Goal: Task Accomplishment & Management: Use online tool/utility

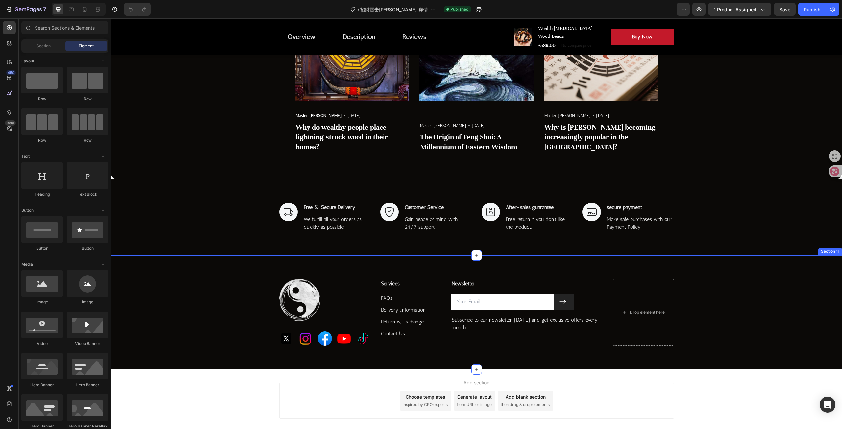
scroll to position [2172, 0]
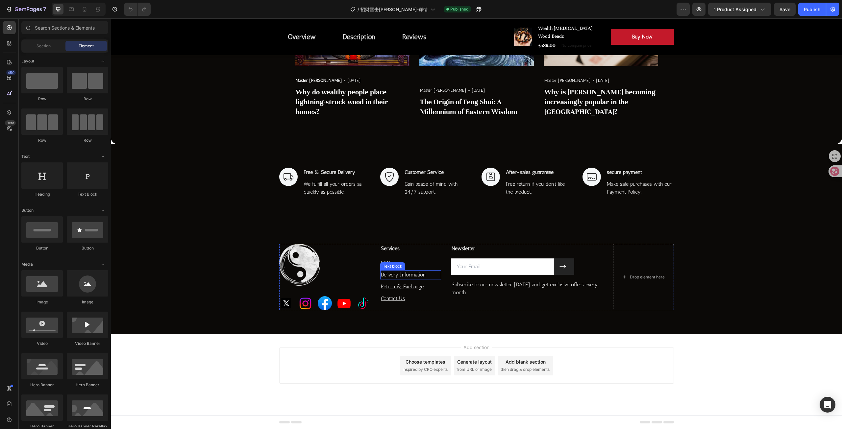
click at [400, 277] on p "Delivery Information" at bounding box center [411, 275] width 60 height 8
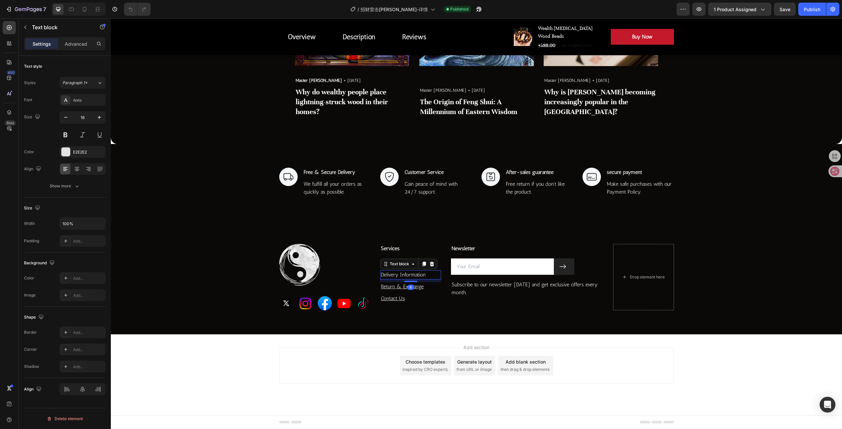
click at [428, 274] on p "Delivery Information" at bounding box center [411, 275] width 60 height 8
click at [477, 263] on button "link" at bounding box center [481, 262] width 12 height 12
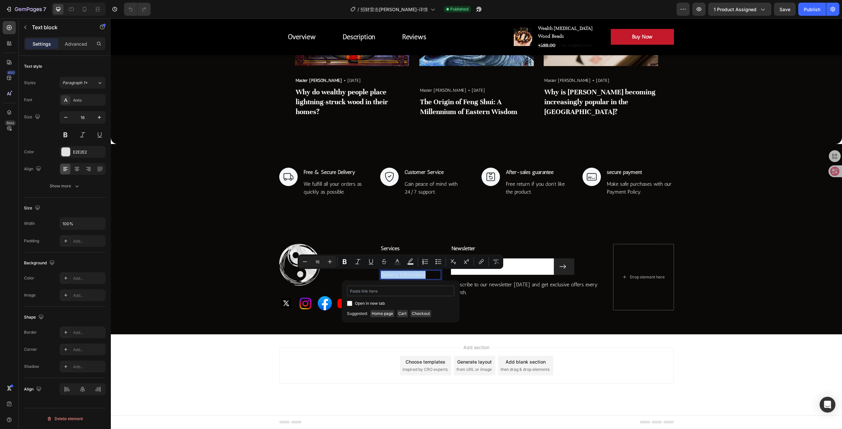
click at [415, 293] on input "Editor contextual toolbar" at bounding box center [400, 291] width 107 height 11
type input "https://graviwood.com/a/gempages?version=v7&shop_id=578689885427204993&theme_pa…"
click at [336, 330] on div "Image Image Image Image Image Image Row Services Text block FAQs Text block Del…" at bounding box center [476, 277] width 731 height 114
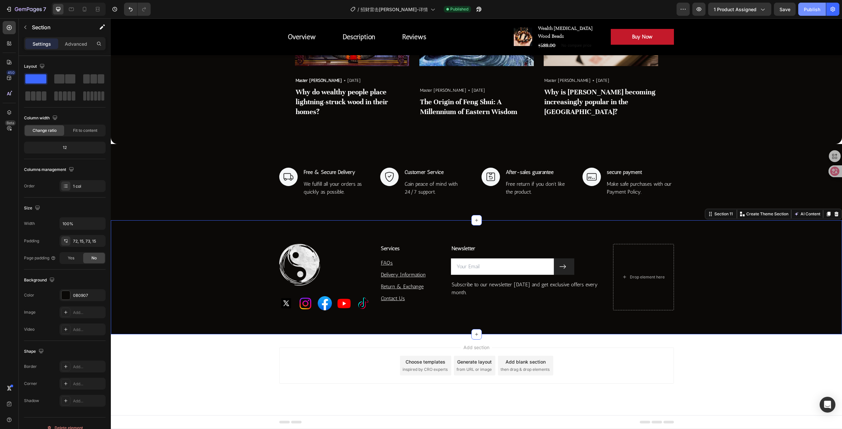
click at [808, 11] on div "Publish" at bounding box center [812, 9] width 16 height 7
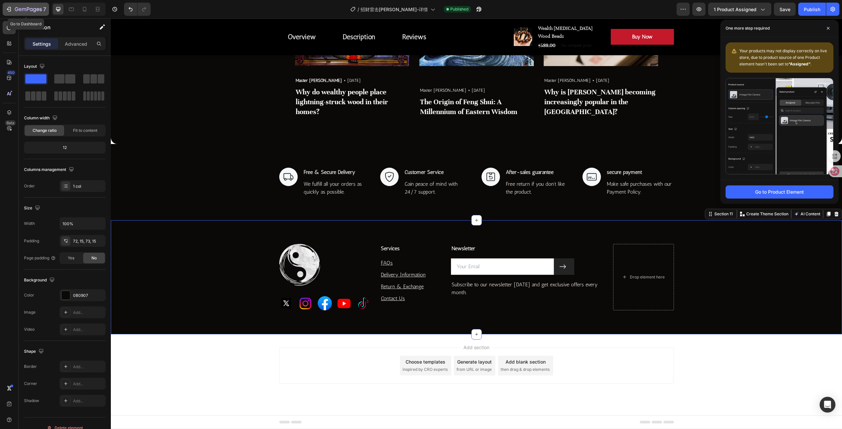
click at [10, 13] on button "7" at bounding box center [26, 9] width 46 height 13
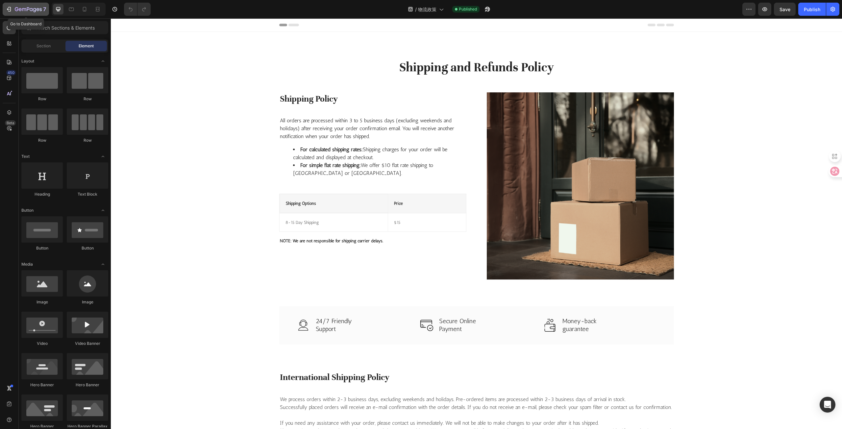
click at [12, 8] on div "7" at bounding box center [26, 9] width 40 height 8
